Goal: Task Accomplishment & Management: Use online tool/utility

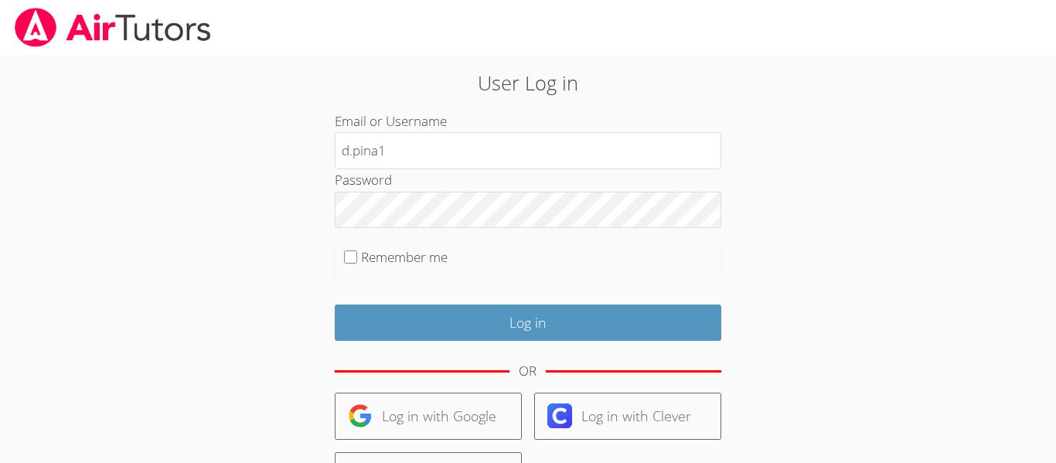
type input "d.pina1@lodiusd.org"
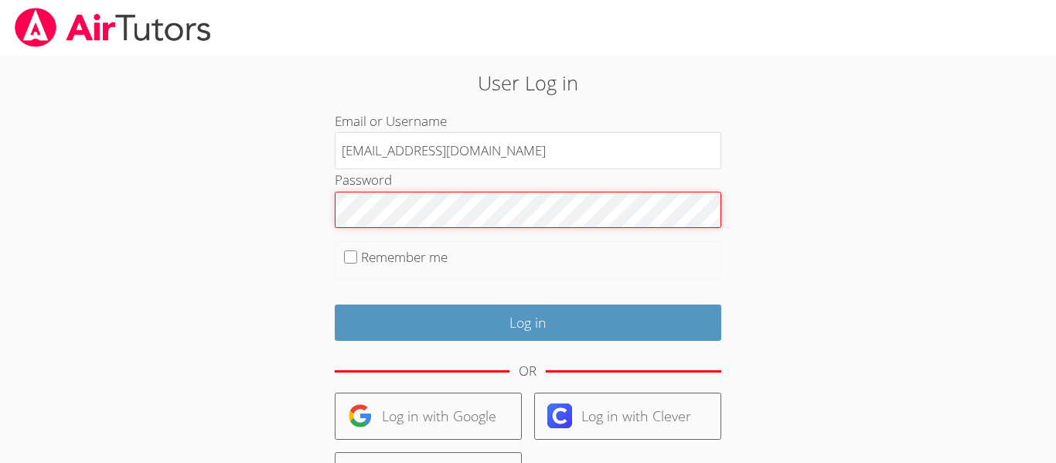
click at [335, 305] on input "Log in" at bounding box center [528, 323] width 387 height 36
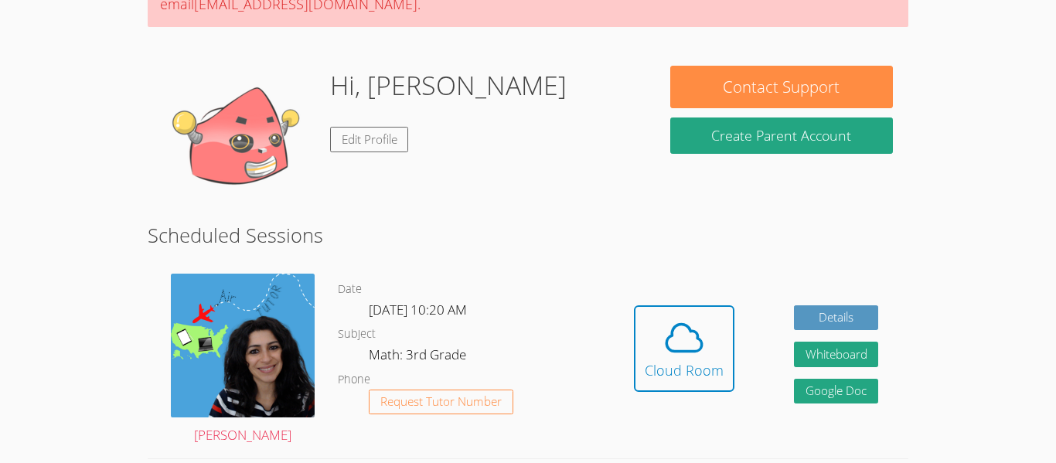
scroll to position [186, 0]
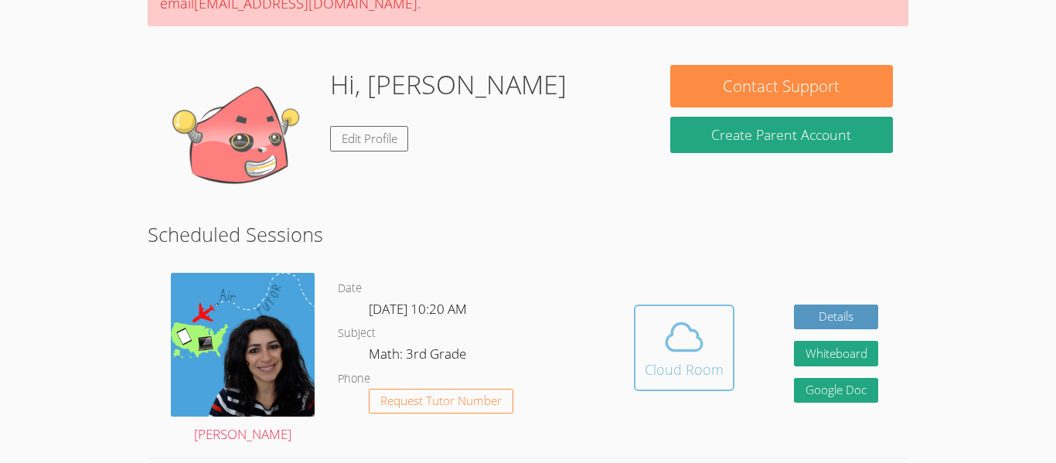
click at [689, 346] on icon at bounding box center [684, 337] width 43 height 43
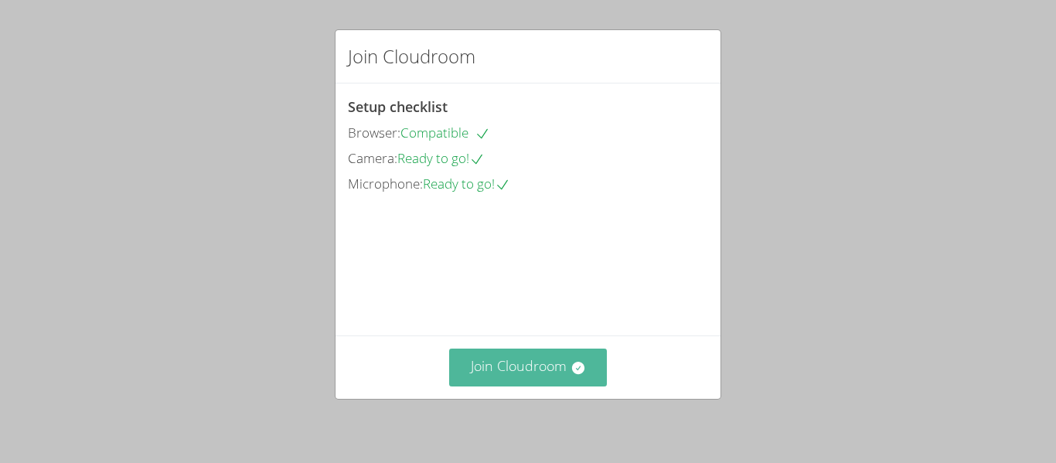
click at [554, 374] on button "Join Cloudroom" at bounding box center [528, 368] width 159 height 38
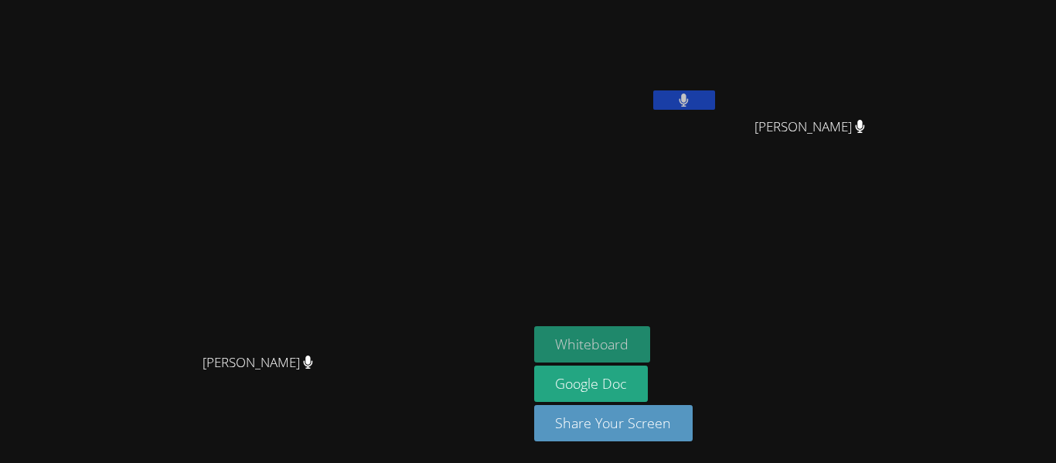
click at [651, 333] on button "Whiteboard" at bounding box center [592, 344] width 117 height 36
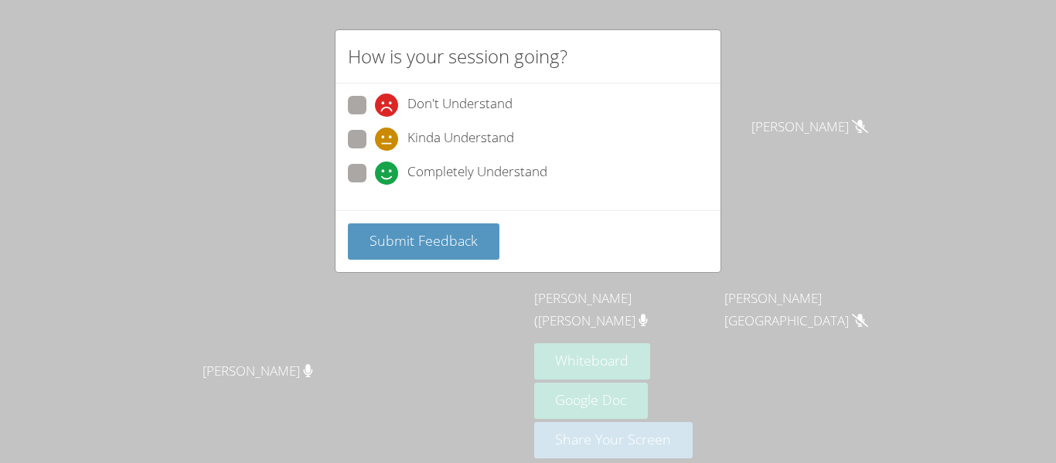
click at [449, 176] on span "Completely Understand" at bounding box center [478, 173] width 140 height 23
click at [388, 176] on input "Completely Understand" at bounding box center [381, 170] width 13 height 13
radio input "true"
click at [418, 108] on span "Don't Understand" at bounding box center [460, 105] width 105 height 23
click at [388, 108] on input "Don't Understand" at bounding box center [381, 102] width 13 height 13
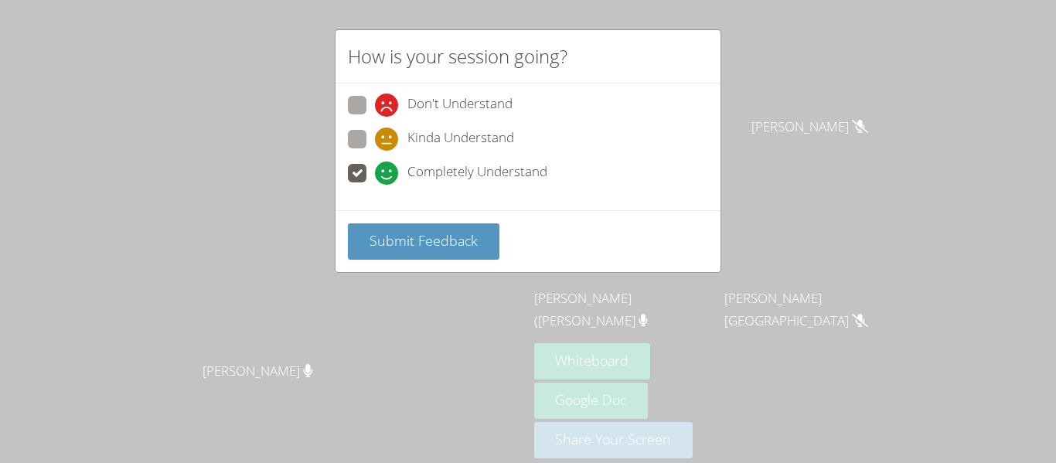
radio input "true"
click at [434, 136] on span "Kinda Understand" at bounding box center [461, 139] width 107 height 23
click at [388, 136] on input "Kinda Understand" at bounding box center [381, 136] width 13 height 13
radio input "true"
click at [430, 186] on div "Completely Understand" at bounding box center [528, 178] width 360 height 28
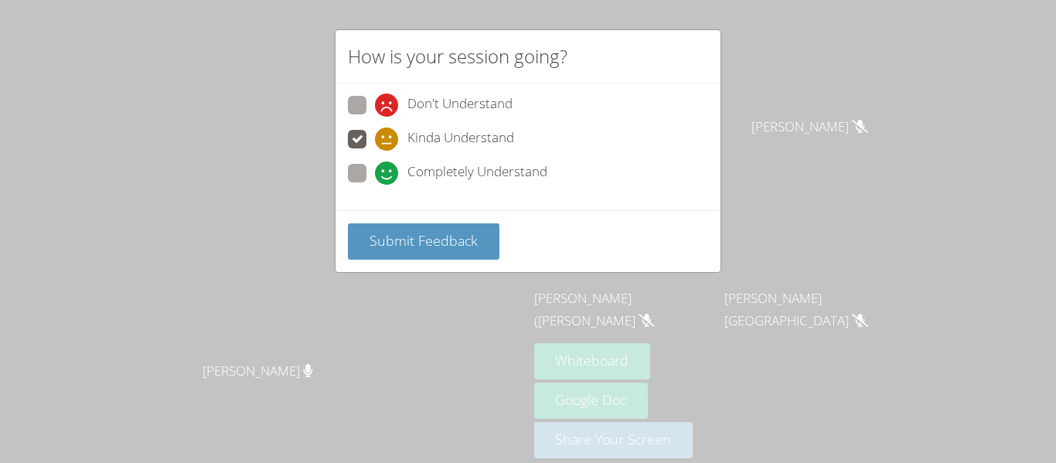
click at [428, 179] on span "Completely Understand" at bounding box center [478, 173] width 140 height 23
click at [388, 177] on input "Completely Understand" at bounding box center [381, 170] width 13 height 13
radio input "true"
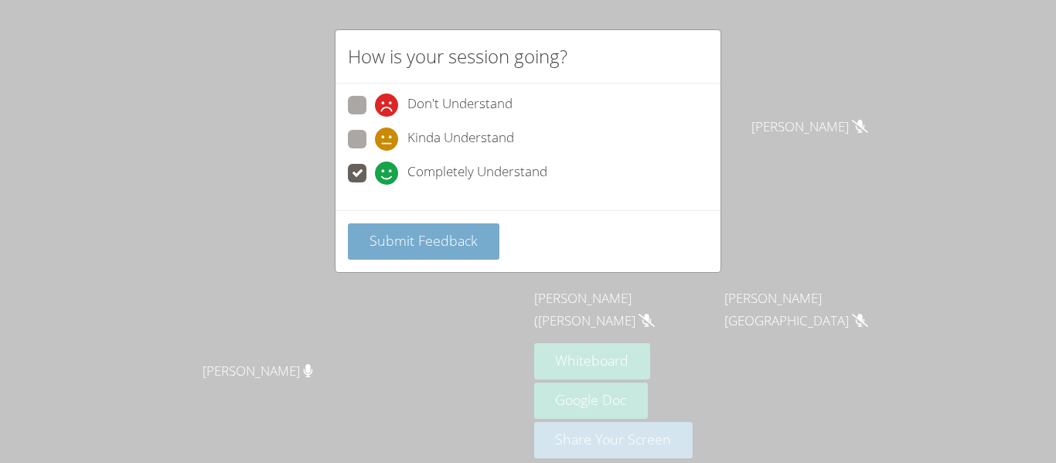
click at [454, 239] on span "Submit Feedback" at bounding box center [424, 240] width 108 height 19
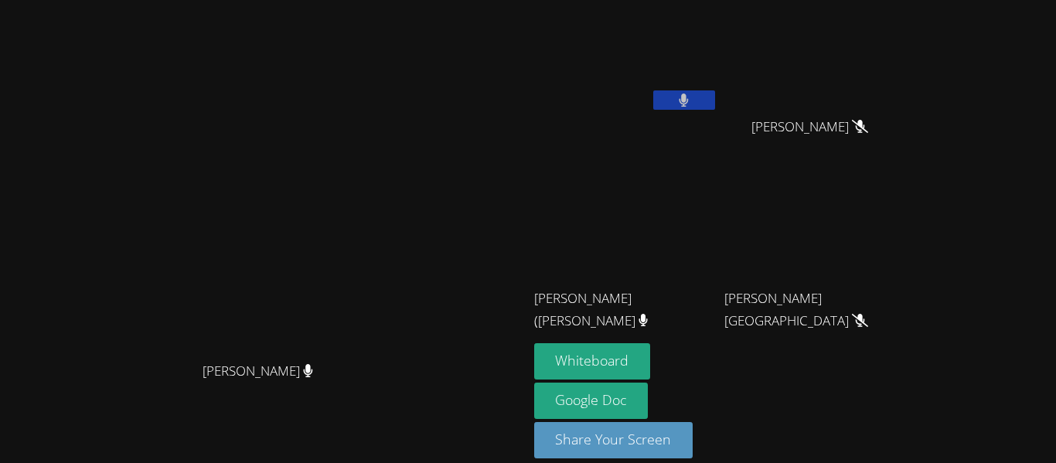
click at [715, 104] on button at bounding box center [685, 99] width 62 height 19
click at [692, 102] on icon at bounding box center [684, 100] width 16 height 13
click at [692, 104] on icon at bounding box center [684, 100] width 16 height 13
